Goal: Task Accomplishment & Management: Complete application form

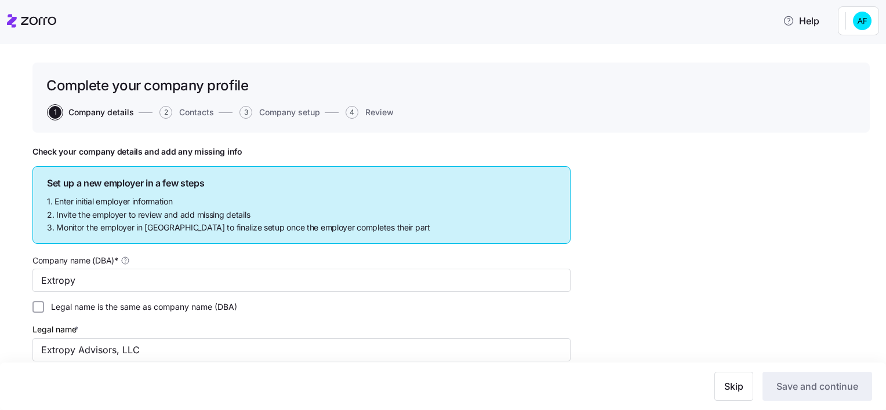
type input "Extropy"
checkbox input "false"
type input "[STREET_ADDRESS][PERSON_NAME][PERSON_NAME]"
type input "834701649"
type input "Limited liability corporation"
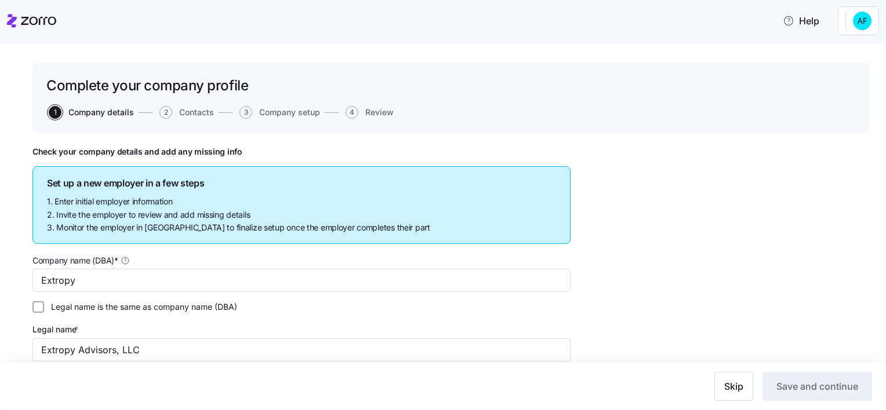
type input "541519 - Other Computer Related Services"
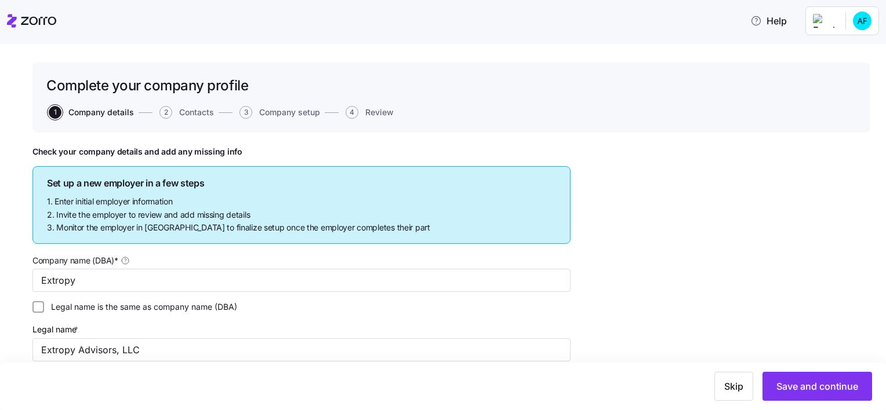
drag, startPoint x: 162, startPoint y: 111, endPoint x: 396, endPoint y: 177, distance: 242.9
click at [162, 111] on span "2" at bounding box center [165, 112] width 13 height 13
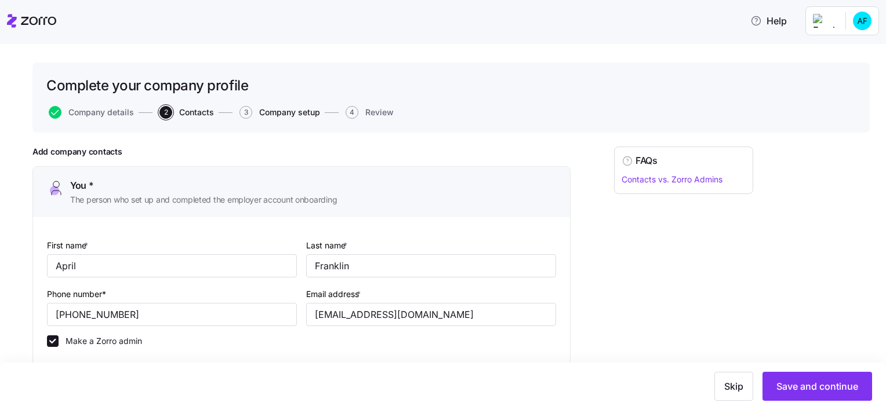
click at [282, 110] on span "Company setup" at bounding box center [289, 112] width 61 height 8
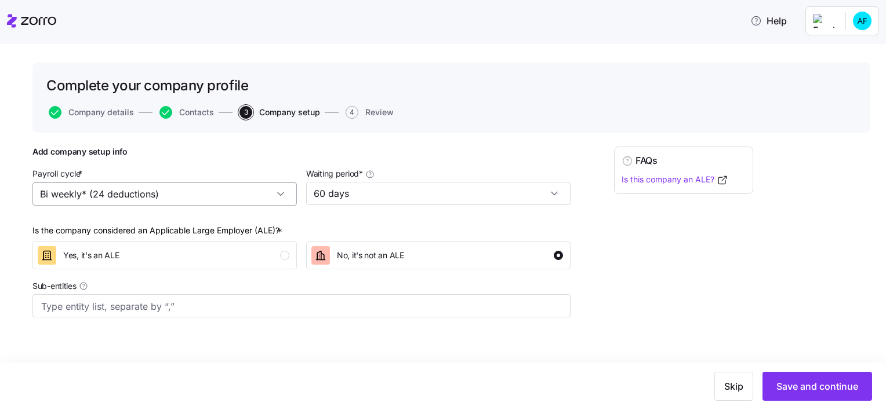
click at [280, 193] on input "Bi weekly* (24 deductions)" at bounding box center [164, 194] width 264 height 23
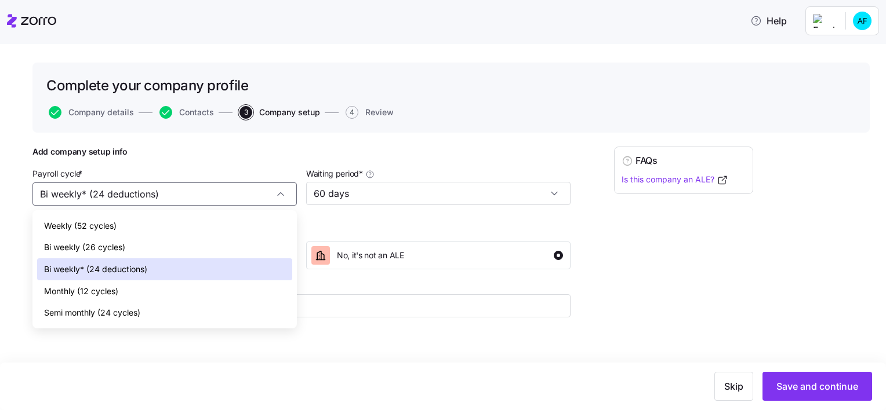
click at [186, 160] on div "Add company setup info Payroll cycle * Bi weekly* (24 deductions) Waiting perio…" at bounding box center [301, 232] width 538 height 171
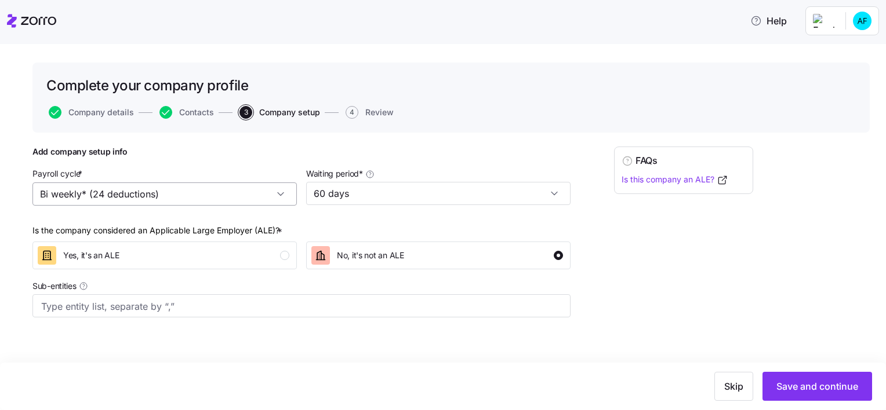
click at [206, 196] on input "Bi weekly* (24 deductions)" at bounding box center [164, 194] width 264 height 23
click at [526, 147] on h1 "Add company setup info" at bounding box center [301, 152] width 538 height 10
click at [284, 195] on input "Bi weekly* (24 deductions)" at bounding box center [164, 194] width 264 height 23
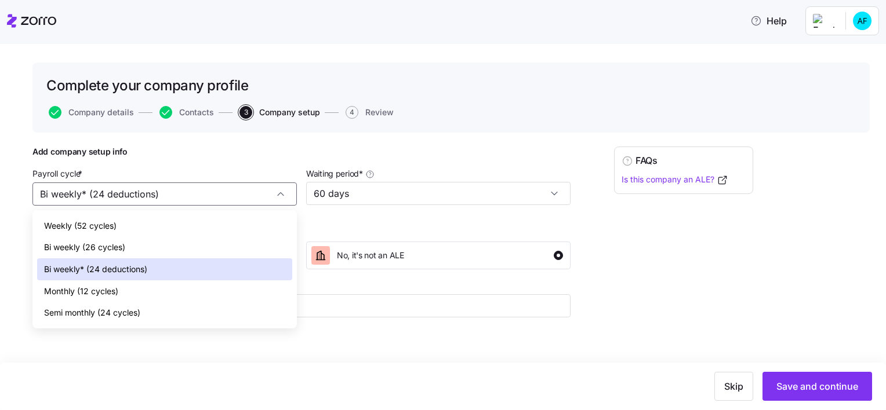
click at [105, 239] on div "Bi weekly (26 cycles)" at bounding box center [164, 248] width 255 height 22
type input "Bi weekly (26 cycles)"
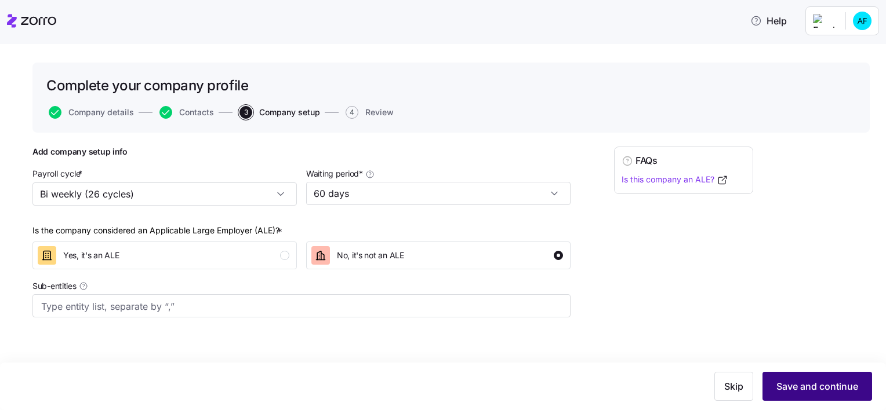
click at [817, 384] on span "Save and continue" at bounding box center [817, 387] width 82 height 14
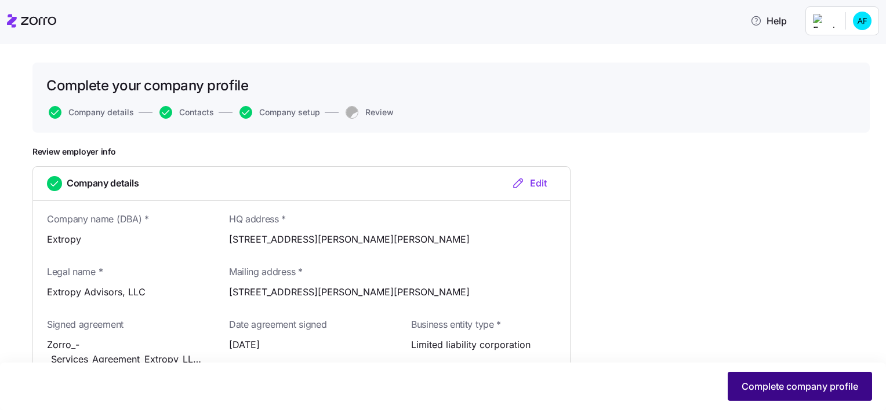
click at [805, 387] on span "Complete company profile" at bounding box center [799, 387] width 117 height 14
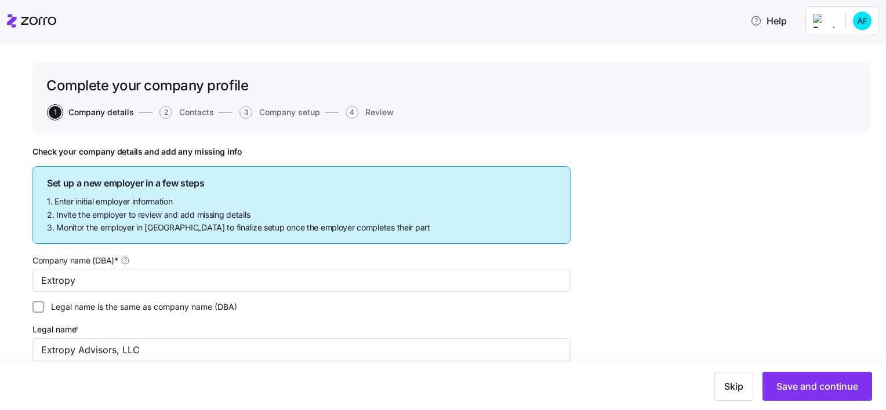
click at [854, 23] on html "Help Complete your company profile 1 Company details 2 Contacts 3 Company setup…" at bounding box center [443, 201] width 886 height 403
click at [830, 19] on html "Help Complete your company profile 1 Company details 2 Contacts 3 Company setup…" at bounding box center [443, 201] width 886 height 403
click at [28, 23] on html "Help Complete your company profile 1 Company details 2 Contacts 3 Company setup…" at bounding box center [443, 201] width 886 height 403
click at [828, 27] on html "Help Complete your company profile 1 Company details 2 Contacts 3 Company setup…" at bounding box center [443, 201] width 886 height 403
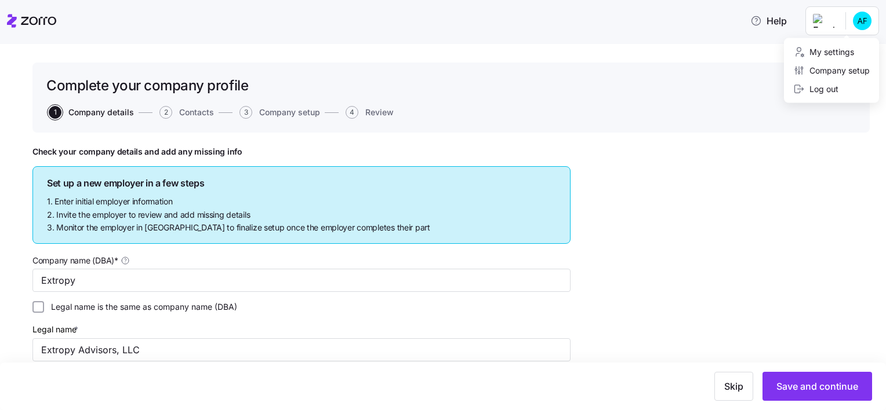
click at [861, 21] on html "Help Complete your company profile 1 Company details 2 Contacts 3 Company setup…" at bounding box center [443, 201] width 886 height 403
click at [860, 17] on html "Help Complete your company profile 1 Company details 2 Contacts 3 Company setup…" at bounding box center [443, 201] width 886 height 403
click at [858, 24] on html "Help Complete your company profile 1 Company details 2 Contacts 3 Company setup…" at bounding box center [443, 201] width 886 height 403
click at [831, 15] on html "Help Complete your company profile 1 Company details 2 Contacts 3 Company setup…" at bounding box center [443, 201] width 886 height 403
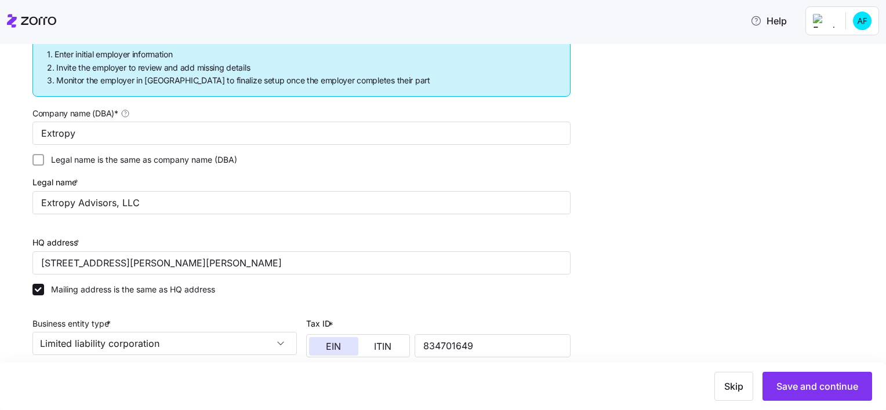
scroll to position [232, 0]
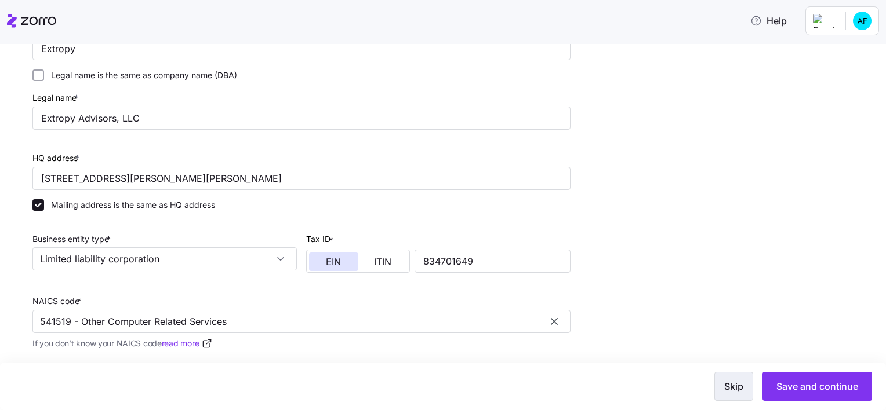
click at [737, 374] on button "Skip" at bounding box center [733, 386] width 39 height 29
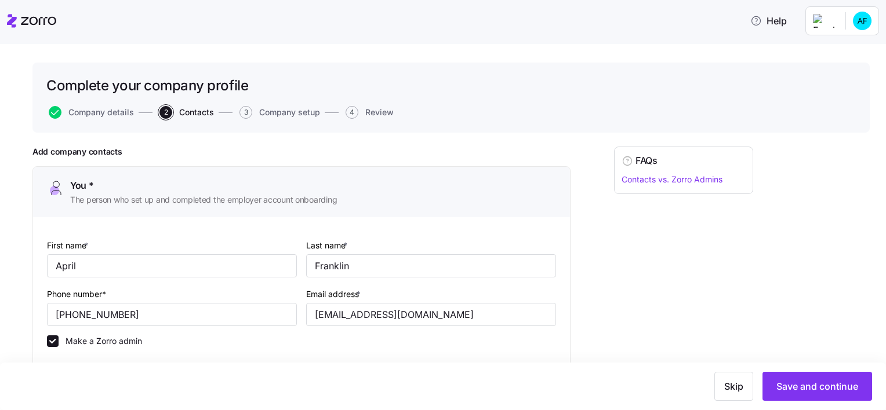
click at [863, 26] on html "Help Complete your company profile Company details 2 Contacts 3 Company setup 4…" at bounding box center [443, 201] width 886 height 403
click at [845, 56] on div "My settings" at bounding box center [823, 52] width 61 height 13
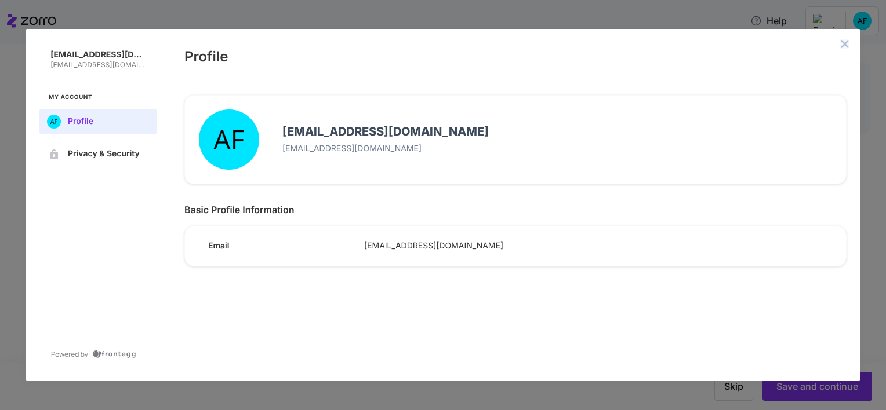
click at [844, 46] on icon "close admin-box" at bounding box center [844, 43] width 9 height 9
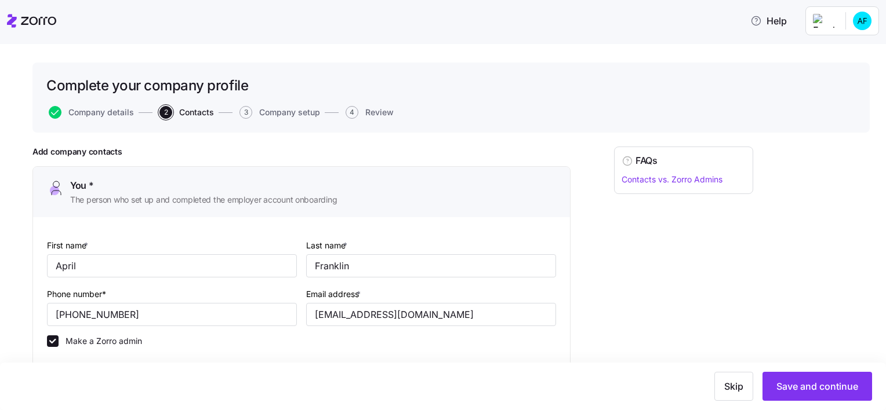
click at [18, 19] on icon at bounding box center [31, 21] width 49 height 14
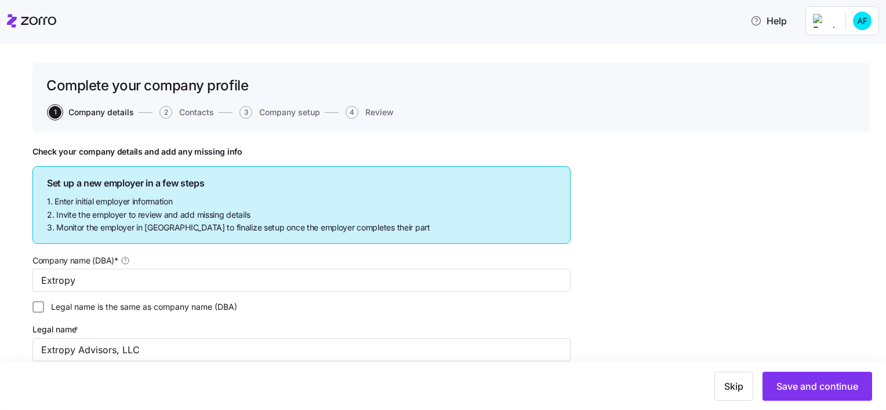
click at [834, 26] on html "Help Complete your company profile 1 Company details 2 Contacts 3 Company setup…" at bounding box center [443, 201] width 886 height 403
click at [827, 70] on div "Company setup" at bounding box center [831, 70] width 77 height 13
click at [860, 21] on html "Help Complete your company profile 1 Company details 2 Contacts 3 Company setup…" at bounding box center [443, 201] width 886 height 403
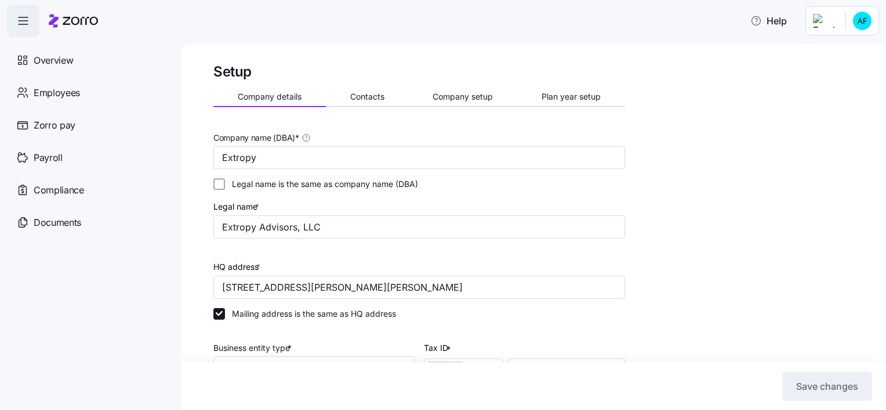
click at [863, 25] on html "Help Overview Employees Zorro pay Payroll Compliance Documents Setup Company de…" at bounding box center [443, 201] width 886 height 403
click at [827, 21] on html "Help Overview Employees Zorro pay Payroll Compliance Documents Setup Company de…" at bounding box center [443, 201] width 886 height 403
click at [792, 21] on html "Help Overview Employees Zorro pay Payroll Compliance Documents Setup Company de…" at bounding box center [443, 201] width 886 height 403
click at [43, 86] on span "Employees" at bounding box center [57, 93] width 46 height 14
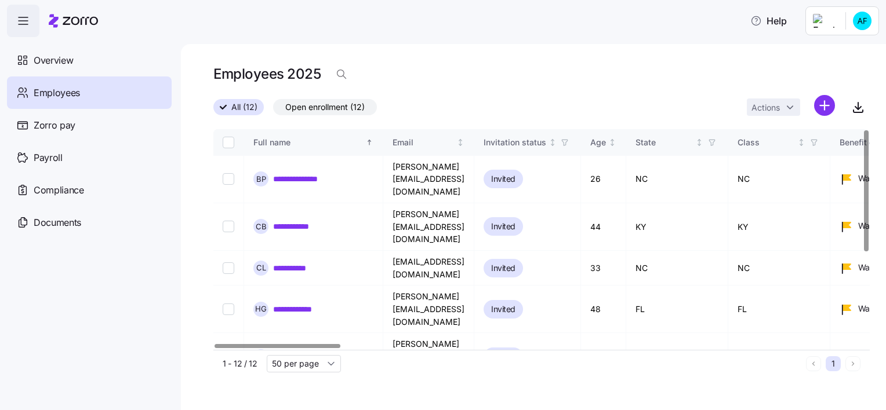
click at [494, 56] on div "**********" at bounding box center [533, 227] width 705 height 366
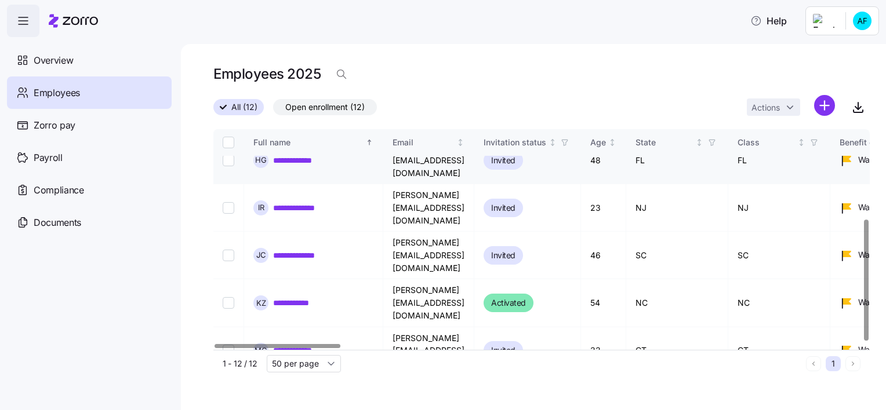
scroll to position [165, 0]
